Goal: Task Accomplishment & Management: Use online tool/utility

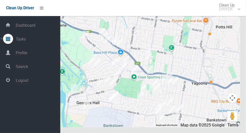
scroll to position [2750, 0]
click at [22, 83] on span "Logout" at bounding box center [37, 80] width 46 height 5
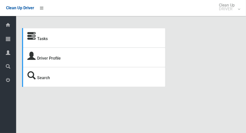
click at [6, 42] on div at bounding box center [8, 39] width 10 height 10
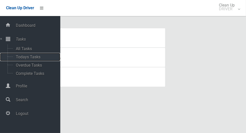
click at [17, 59] on span "Todays Tasks" at bounding box center [35, 57] width 42 height 5
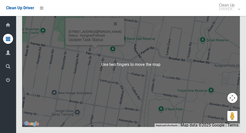
scroll to position [2881, 0]
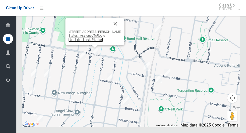
click at [94, 42] on link "Update Task Status" at bounding box center [86, 39] width 35 height 5
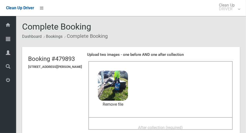
click at [161, 123] on div "After collection (required)" at bounding box center [160, 127] width 133 height 9
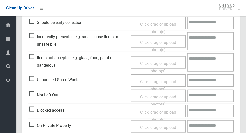
scroll to position [411, 0]
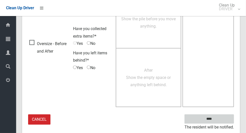
click at [218, 120] on input "****" at bounding box center [209, 119] width 49 height 9
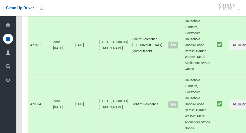
scroll to position [2882, 0]
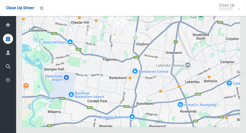
click at [10, 83] on icon at bounding box center [8, 80] width 5 height 10
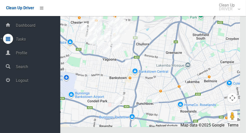
click at [22, 82] on span "Logout" at bounding box center [37, 80] width 46 height 5
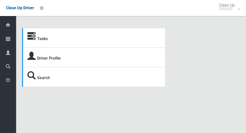
click at [10, 39] on icon at bounding box center [8, 39] width 5 height 10
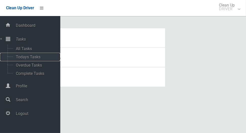
click at [40, 56] on span "Todays Tasks" at bounding box center [35, 57] width 42 height 5
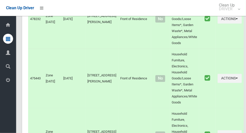
scroll to position [2750, 0]
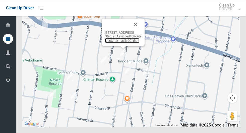
click at [124, 43] on link "Update Task Status" at bounding box center [122, 40] width 35 height 5
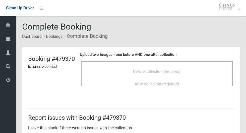
click at [199, 69] on div "Before collection (required)" at bounding box center [157, 71] width 141 height 9
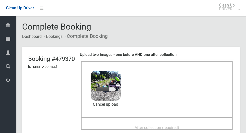
click at [191, 123] on div "After collection (required)" at bounding box center [157, 127] width 141 height 9
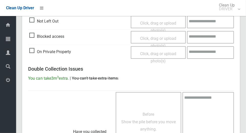
scroll to position [411, 0]
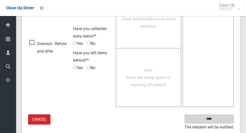
click at [222, 116] on input "****" at bounding box center [209, 119] width 49 height 9
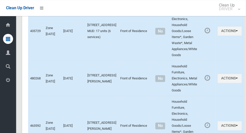
scroll to position [1579, 0]
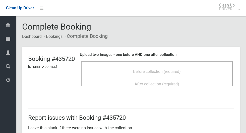
click at [201, 67] on div "Before collection (required)" at bounding box center [157, 71] width 141 height 9
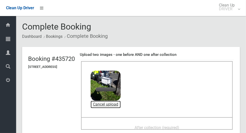
click at [121, 106] on link "Cancel upload" at bounding box center [106, 105] width 30 height 8
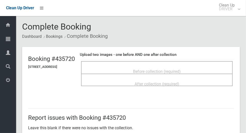
click at [200, 69] on div "Before collection (required)" at bounding box center [157, 71] width 141 height 9
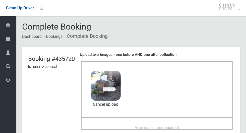
click at [23, 82] on header "Booking #435720 23 Saltash Street, YAGOONA NSW 2199 Upload two images - one bef…" at bounding box center [131, 93] width 218 height 93
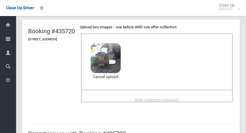
scroll to position [31, 0]
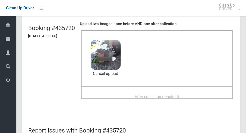
click at [194, 93] on div "After collection (required)" at bounding box center [157, 96] width 141 height 9
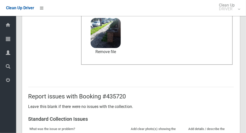
scroll to position [260, 0]
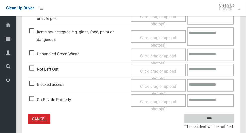
click at [218, 119] on input "****" at bounding box center [209, 119] width 49 height 9
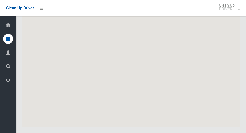
scroll to position [2750, 0]
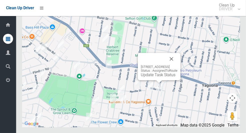
click at [178, 65] on button "Close" at bounding box center [172, 59] width 12 height 12
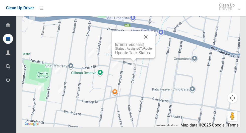
click at [152, 43] on button "Close" at bounding box center [146, 37] width 12 height 12
click at [132, 55] on link "Update Task Status" at bounding box center [132, 53] width 35 height 5
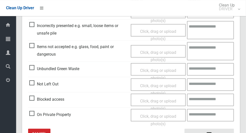
scroll to position [162, 0]
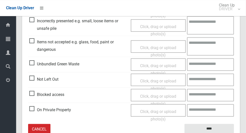
click at [33, 79] on span "Not Left Out" at bounding box center [43, 80] width 29 height 8
click at [163, 80] on span "Click, drag or upload photo(s)" at bounding box center [158, 85] width 36 height 12
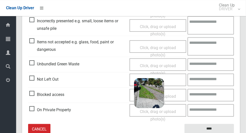
scroll to position [172, 0]
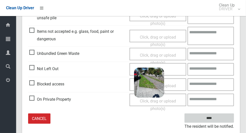
click at [221, 119] on input "****" at bounding box center [209, 118] width 49 height 9
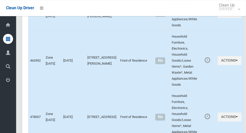
scroll to position [2750, 0]
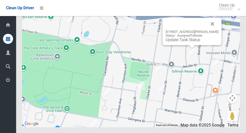
click at [213, 30] on button "Close" at bounding box center [213, 24] width 12 height 12
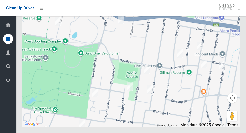
scroll to position [2748, 0]
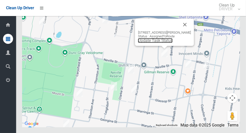
click at [158, 43] on link "Update Task Status" at bounding box center [155, 40] width 35 height 5
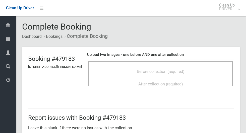
click at [197, 70] on div "Before collection (required)" at bounding box center [160, 71] width 133 height 9
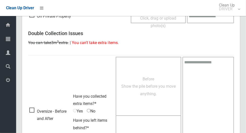
scroll to position [304, 0]
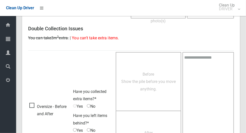
click at [34, 103] on span "Oversize - Before and After" at bounding box center [49, 110] width 41 height 15
click at [93, 106] on span "No" at bounding box center [91, 107] width 9 height 8
click at [140, 90] on span "Before Show the pile before you move anything." at bounding box center [148, 82] width 55 height 20
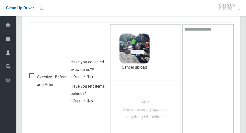
scroll to position [340, 0]
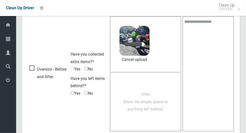
click at [159, 109] on span "After Show the empty space or anything left behind." at bounding box center [145, 102] width 45 height 20
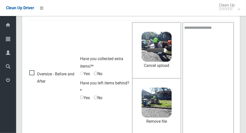
scroll to position [334, 0]
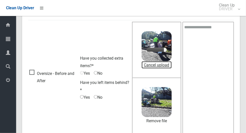
click at [166, 62] on link "Cancel upload" at bounding box center [157, 66] width 30 height 8
click at [201, 53] on textarea at bounding box center [209, 78] width 52 height 113
click at [113, 37] on td "Have you collected extra items?* Yes No Have you left items behind?* Yes No" at bounding box center [105, 78] width 52 height 116
click at [162, 65] on link "Cancel upload" at bounding box center [157, 66] width 30 height 8
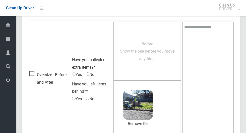
click at [169, 61] on div "Before Show the pile before you move anything." at bounding box center [147, 51] width 57 height 22
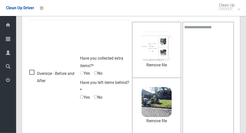
scroll to position [362, 0]
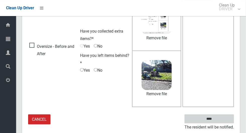
click at [218, 118] on input "****" at bounding box center [209, 119] width 49 height 9
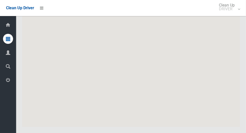
scroll to position [2750, 0]
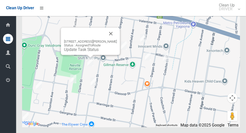
click at [112, 40] on button "Close" at bounding box center [111, 34] width 12 height 12
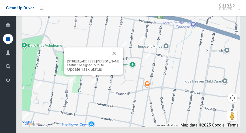
click at [118, 60] on button "Close" at bounding box center [114, 53] width 12 height 12
click at [117, 60] on button "Close" at bounding box center [114, 53] width 12 height 12
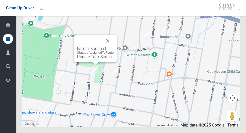
click at [114, 47] on button "Close" at bounding box center [108, 41] width 12 height 12
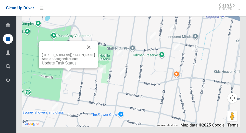
click at [91, 53] on button "Close" at bounding box center [89, 47] width 12 height 12
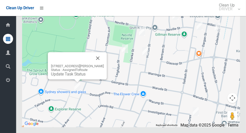
click at [100, 64] on button "Close" at bounding box center [98, 58] width 12 height 12
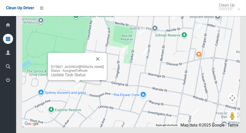
click at [103, 65] on button "Close" at bounding box center [98, 59] width 12 height 12
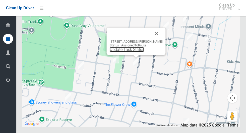
click at [135, 52] on link "Update Task Status" at bounding box center [127, 49] width 35 height 5
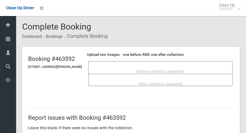
click at [196, 69] on div "Before collection (required)" at bounding box center [160, 71] width 133 height 9
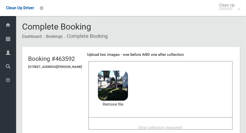
click at [176, 126] on span "After collection (required)" at bounding box center [160, 128] width 45 height 5
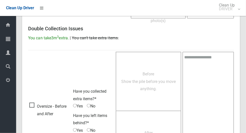
scroll to position [411, 0]
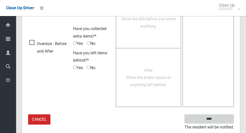
click at [218, 122] on input "****" at bounding box center [209, 119] width 49 height 9
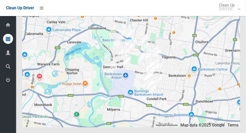
scroll to position [2750, 0]
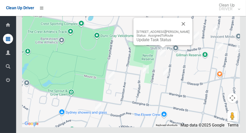
click at [184, 30] on button "Close" at bounding box center [184, 24] width 12 height 12
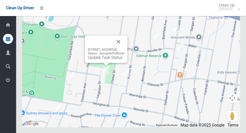
click at [113, 48] on div at bounding box center [100, 42] width 25 height 12
click at [125, 48] on button "Close" at bounding box center [119, 42] width 12 height 12
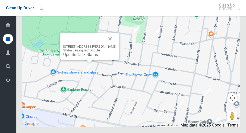
click at [116, 45] on button "Close" at bounding box center [110, 39] width 12 height 12
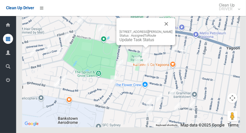
click at [169, 30] on button "Close" at bounding box center [167, 24] width 12 height 12
click at [167, 30] on button "Close" at bounding box center [167, 24] width 12 height 12
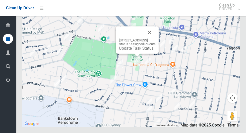
click at [156, 38] on button "Close" at bounding box center [150, 32] width 12 height 12
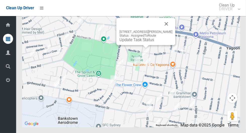
click at [166, 30] on button "Close" at bounding box center [167, 24] width 12 height 12
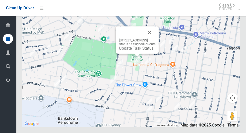
click at [156, 38] on button "Close" at bounding box center [150, 32] width 12 height 12
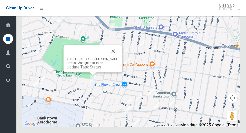
click at [120, 57] on button "Close" at bounding box center [114, 51] width 12 height 12
click at [92, 70] on link "Update Task Status" at bounding box center [84, 67] width 35 height 5
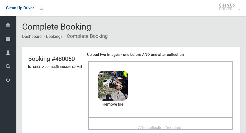
click at [160, 123] on div "After collection (required)" at bounding box center [160, 127] width 133 height 9
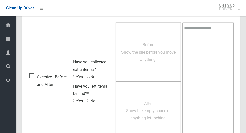
scroll to position [411, 0]
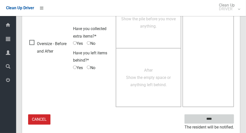
click at [218, 120] on input "****" at bounding box center [209, 119] width 49 height 9
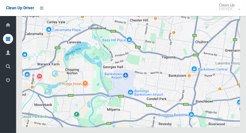
scroll to position [2750, 0]
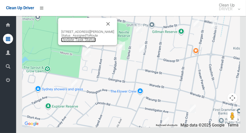
click at [84, 42] on link "Update Task Status" at bounding box center [78, 39] width 35 height 5
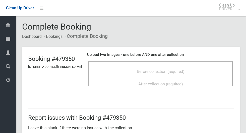
click at [162, 70] on span "Before collection (required)" at bounding box center [161, 71] width 48 height 5
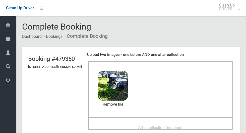
click at [183, 127] on span "After collection (required)" at bounding box center [160, 128] width 45 height 5
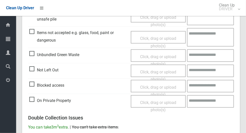
scroll to position [411, 0]
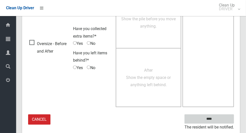
click at [213, 117] on input "****" at bounding box center [209, 119] width 49 height 9
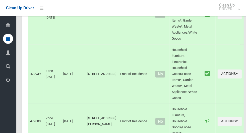
scroll to position [2750, 0]
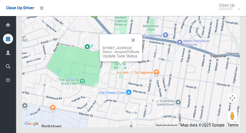
click at [132, 59] on div "7 Leighdon Street, BASS HILL NSW 2197 Status : AssignedToRoute Update Task Stat…" at bounding box center [121, 52] width 37 height 12
click at [139, 46] on button "Close" at bounding box center [133, 40] width 12 height 12
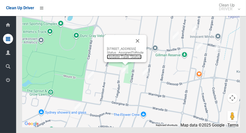
click at [124, 59] on link "Update Task Status" at bounding box center [124, 57] width 35 height 5
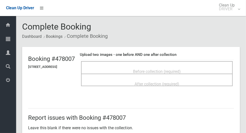
click at [202, 70] on div "Before collection (required)" at bounding box center [157, 71] width 141 height 9
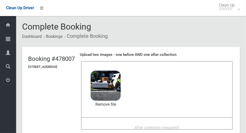
click at [175, 123] on div "After collection (required)" at bounding box center [157, 127] width 141 height 9
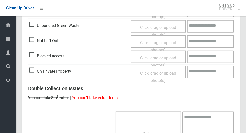
scroll to position [411, 0]
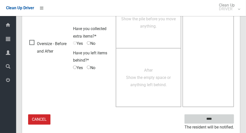
click at [215, 118] on input "****" at bounding box center [209, 119] width 49 height 9
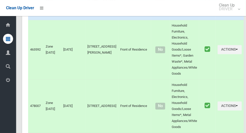
scroll to position [2750, 0]
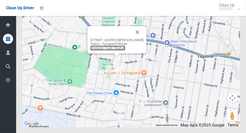
click at [117, 51] on link "Update Task Status" at bounding box center [108, 48] width 35 height 5
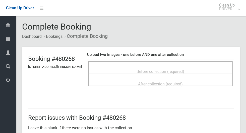
click at [205, 68] on div "Before collection (required)" at bounding box center [160, 71] width 133 height 9
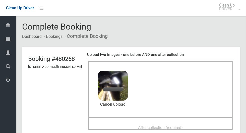
click at [198, 118] on div "After collection (required)" at bounding box center [160, 124] width 144 height 13
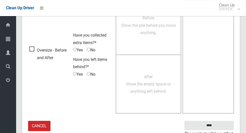
scroll to position [411, 0]
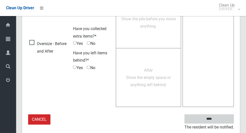
click at [218, 119] on input "****" at bounding box center [209, 119] width 49 height 9
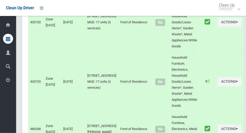
scroll to position [2750, 0]
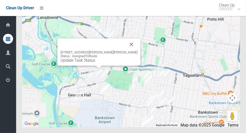
click at [126, 51] on button "Close" at bounding box center [132, 44] width 12 height 12
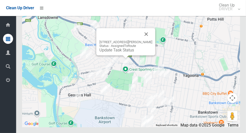
click at [148, 40] on button "Close" at bounding box center [146, 34] width 12 height 12
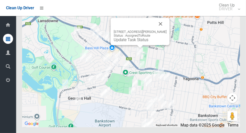
click at [167, 30] on button "Close" at bounding box center [161, 24] width 12 height 12
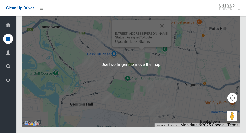
scroll to position [2749, 0]
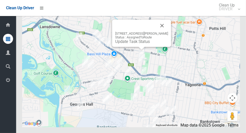
click at [165, 32] on button "Close" at bounding box center [162, 26] width 12 height 12
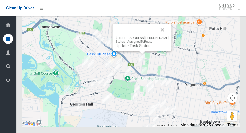
click at [169, 36] on button "Close" at bounding box center [163, 30] width 12 height 12
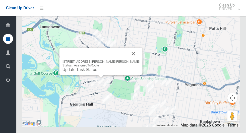
click at [130, 60] on button "Close" at bounding box center [134, 54] width 12 height 12
click at [131, 60] on button "Close" at bounding box center [134, 54] width 12 height 12
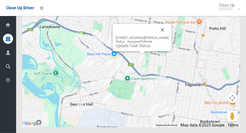
click at [169, 36] on button "Close" at bounding box center [163, 30] width 12 height 12
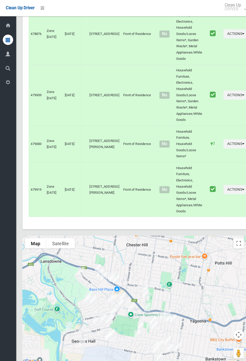
scroll to position [2513, 0]
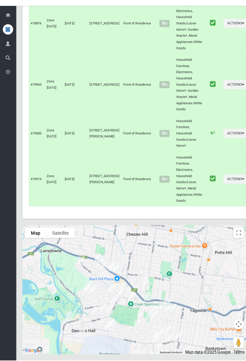
click at [18, 133] on div at bounding box center [25, 279] width 64 height 64
